Goal: Information Seeking & Learning: Learn about a topic

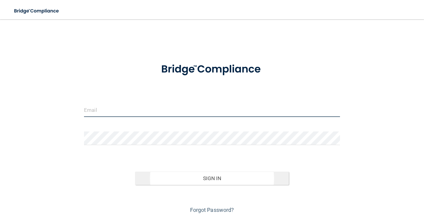
type input "[PERSON_NAME][EMAIL_ADDRESS][DOMAIN_NAME]"
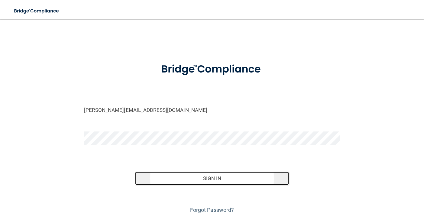
click at [196, 177] on button "Sign In" at bounding box center [211, 178] width 153 height 13
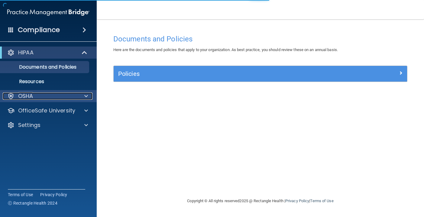
click at [88, 95] on div at bounding box center [85, 95] width 15 height 7
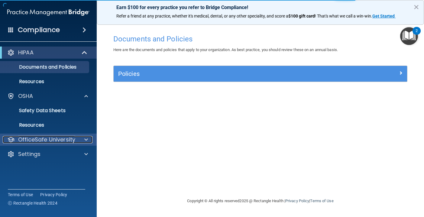
click at [83, 139] on div at bounding box center [85, 139] width 15 height 7
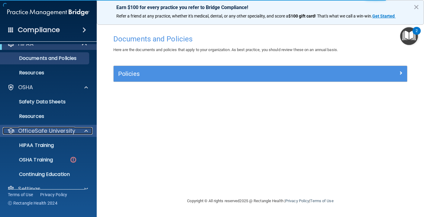
scroll to position [19, 0]
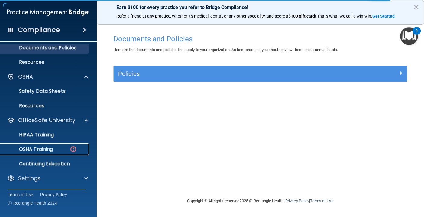
click at [36, 149] on p "OSHA Training" at bounding box center [28, 149] width 49 height 6
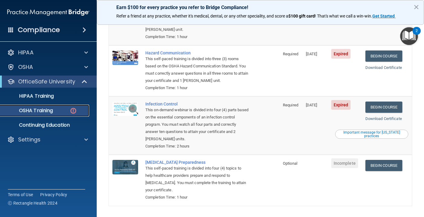
scroll to position [104, 0]
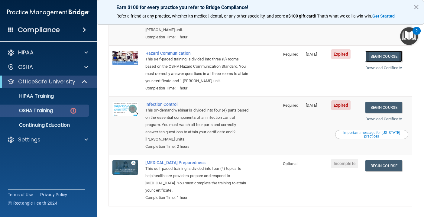
click at [387, 51] on link "Begin Course" at bounding box center [383, 56] width 37 height 11
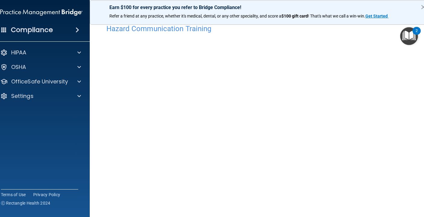
scroll to position [55, 0]
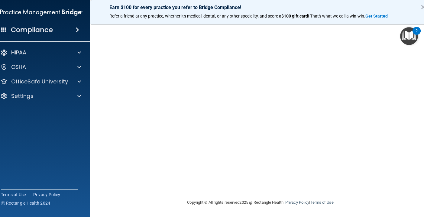
click at [400, 181] on iframe at bounding box center [367, 193] width 97 height 24
click at [394, 183] on iframe at bounding box center [405, 193] width 23 height 23
click at [405, 40] on img "Open Resource Center, 2 new notifications" at bounding box center [409, 36] width 18 height 18
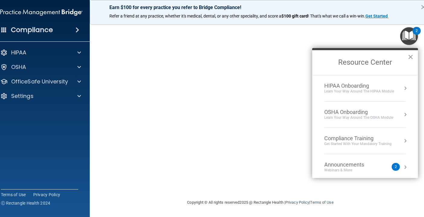
click at [407, 57] on button "×" at bounding box center [410, 57] width 6 height 10
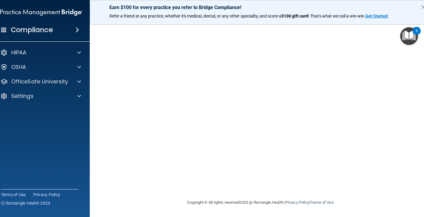
scroll to position [10, 0]
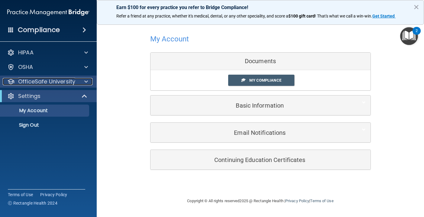
click at [77, 85] on div "OfficeSafe University" at bounding box center [40, 81] width 75 height 7
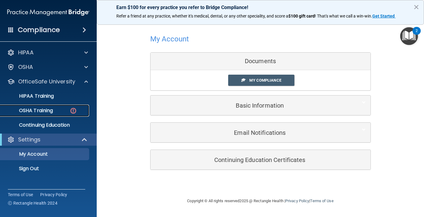
click at [41, 109] on p "OSHA Training" at bounding box center [28, 111] width 49 height 6
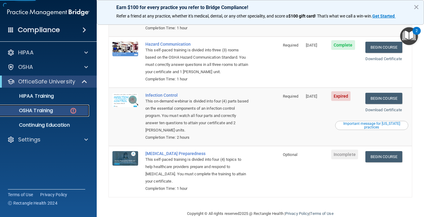
scroll to position [118, 0]
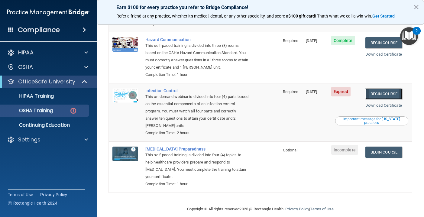
click at [390, 88] on link "Begin Course" at bounding box center [383, 93] width 37 height 11
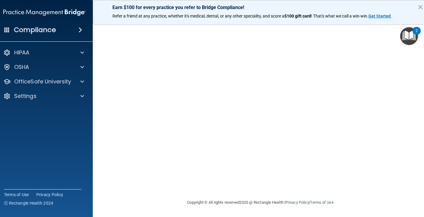
scroll to position [16, 0]
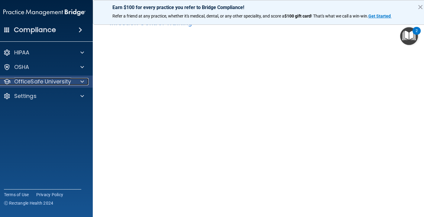
click at [30, 84] on p "OfficeSafe University" at bounding box center [42, 81] width 57 height 7
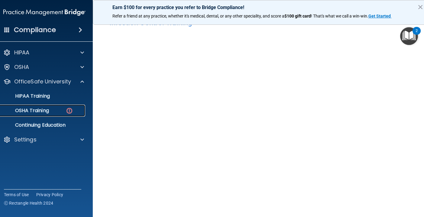
click at [47, 112] on p "OSHA Training" at bounding box center [24, 111] width 49 height 6
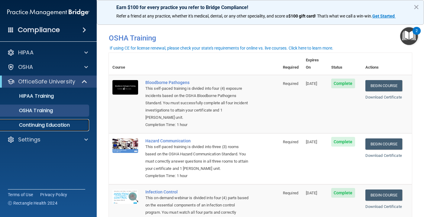
click at [44, 124] on p "Continuing Education" at bounding box center [45, 125] width 82 height 6
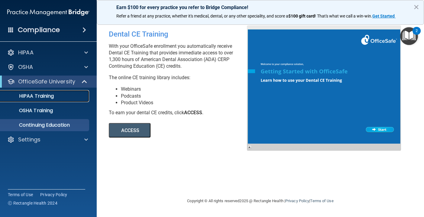
click at [47, 99] on p "HIPAA Training" at bounding box center [29, 96] width 50 height 6
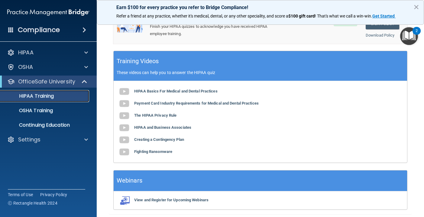
scroll to position [227, 0]
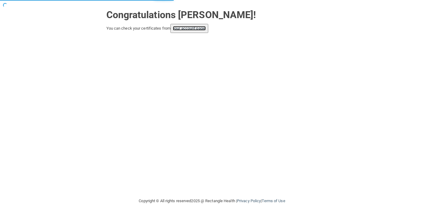
click at [196, 30] on link "your account page!" at bounding box center [189, 28] width 33 height 5
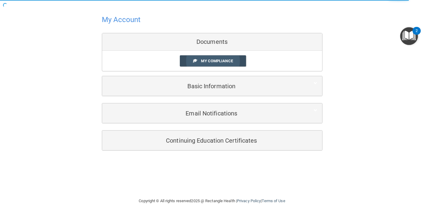
click at [210, 58] on link "My Compliance" at bounding box center [213, 60] width 66 height 11
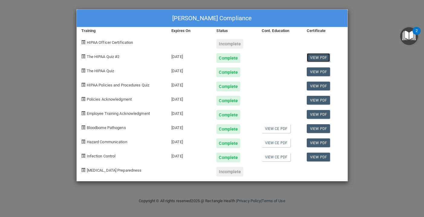
click at [323, 56] on link "View PDF" at bounding box center [318, 57] width 23 height 9
